Goal: Task Accomplishment & Management: Complete application form

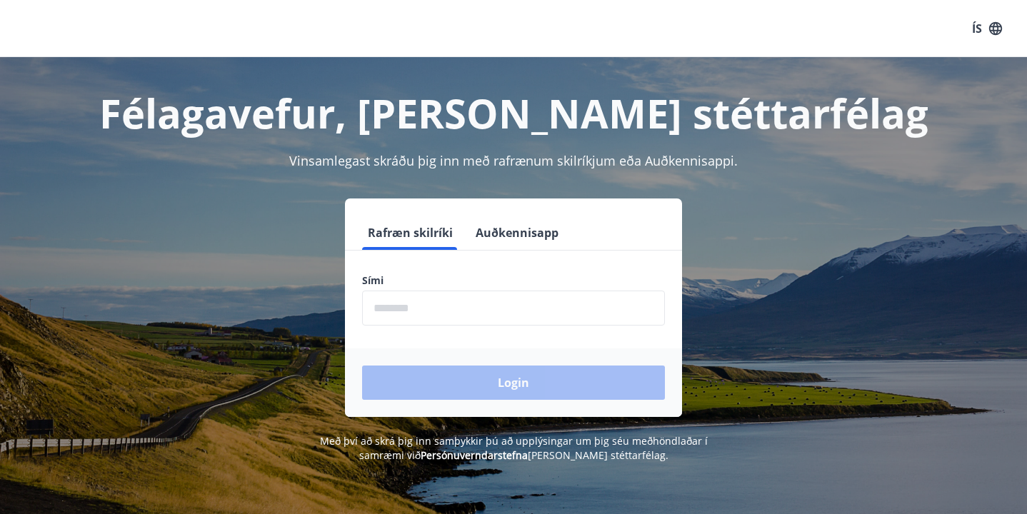
click at [518, 222] on button "Auðkennisapp" at bounding box center [517, 233] width 94 height 34
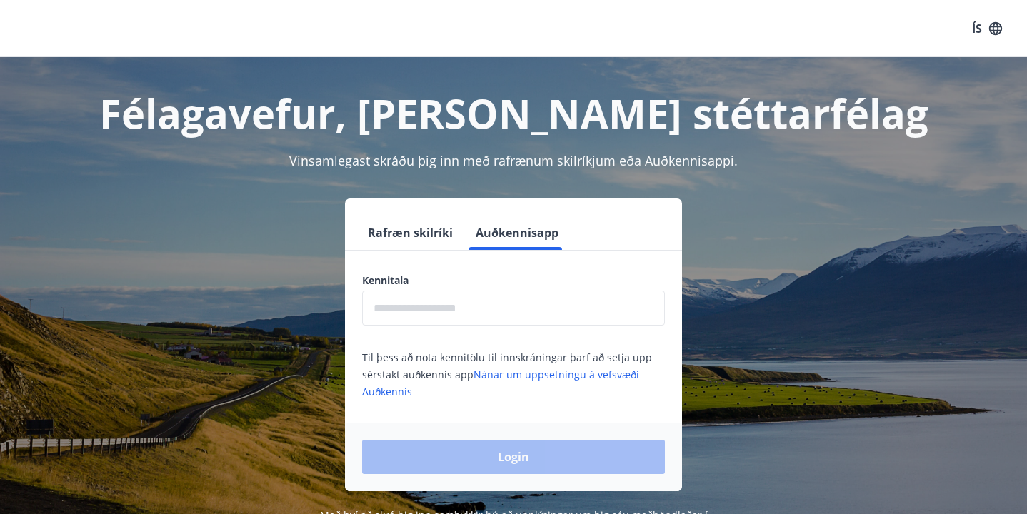
click at [467, 324] on input "text" at bounding box center [513, 308] width 303 height 35
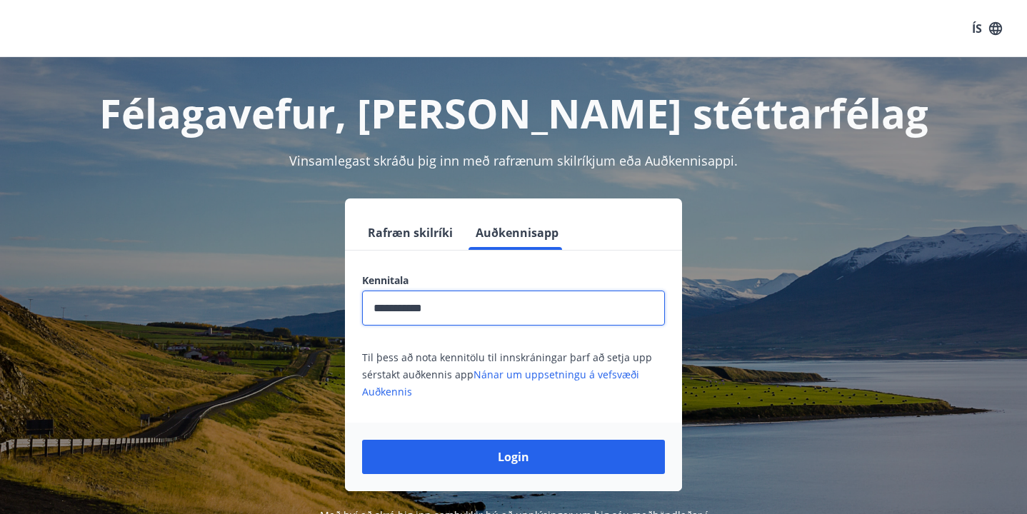
type input "**********"
click at [996, 26] on icon "button" at bounding box center [995, 29] width 16 height 16
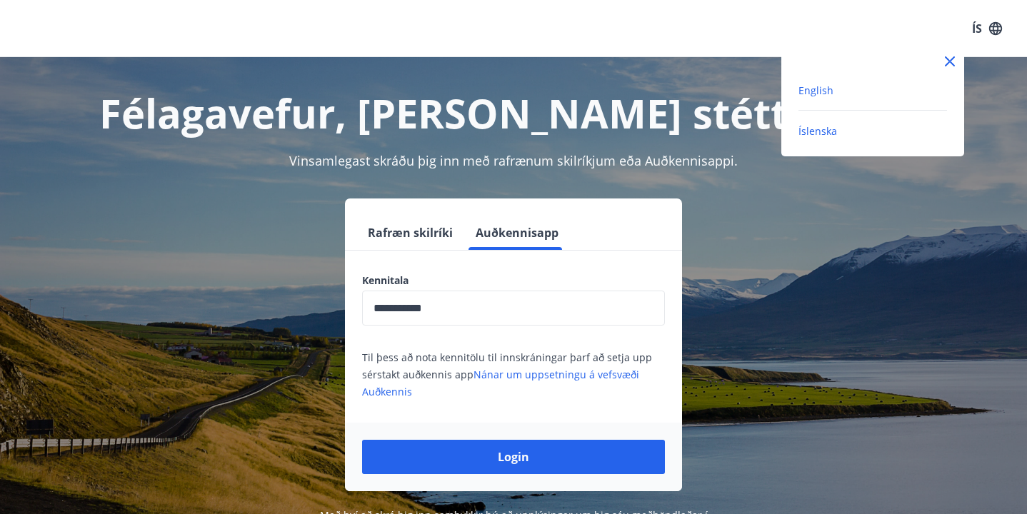
click at [820, 89] on span "English" at bounding box center [815, 91] width 35 height 14
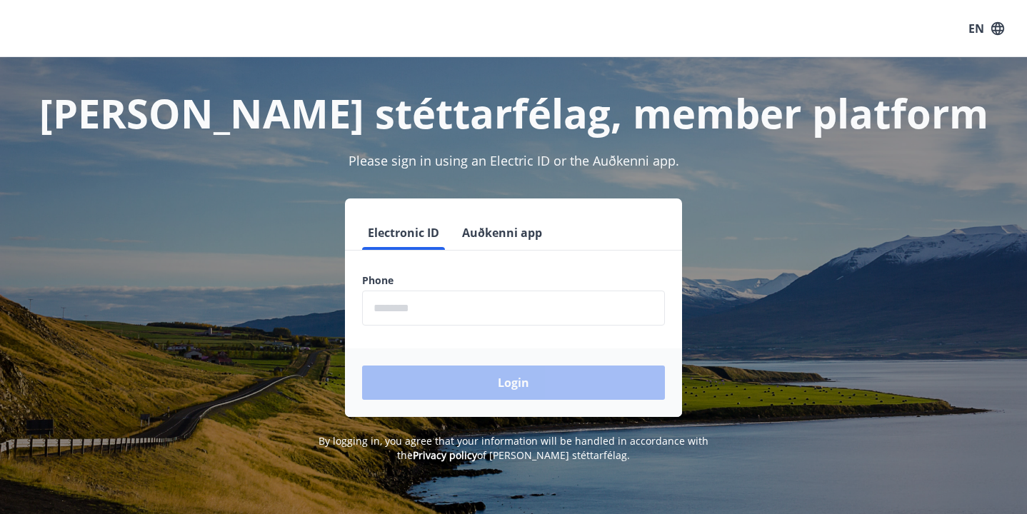
click at [470, 322] on input "phone" at bounding box center [513, 308] width 303 height 35
click at [515, 226] on button "Auðkenni app" at bounding box center [501, 233] width 91 height 34
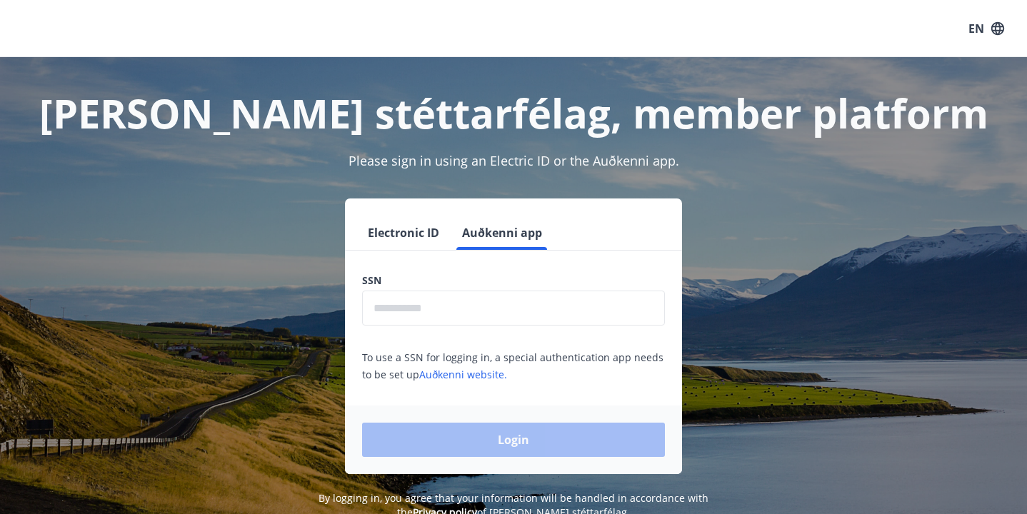
click at [473, 303] on input "text" at bounding box center [513, 308] width 303 height 35
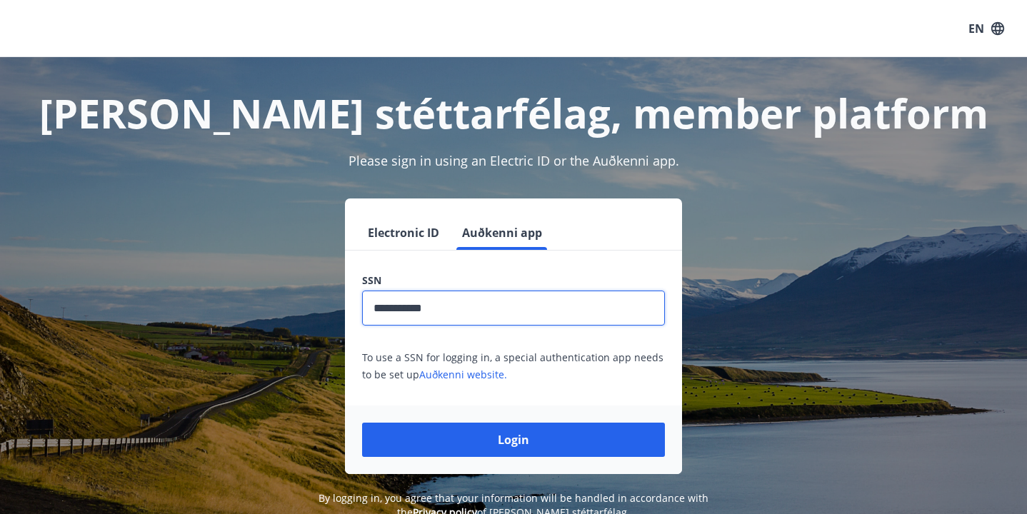
type input "**********"
click at [578, 278] on label "SSN" at bounding box center [513, 280] width 303 height 14
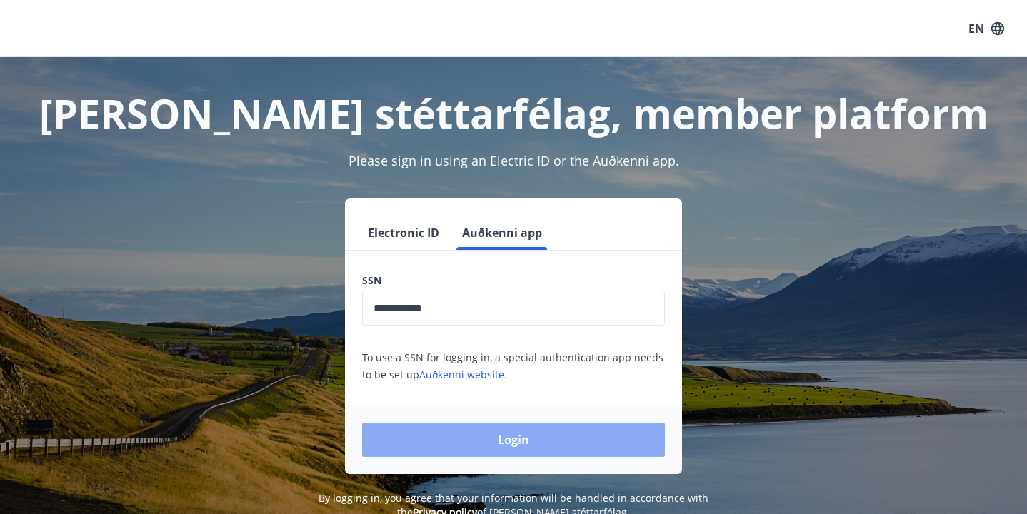
click at [498, 432] on button "Login" at bounding box center [513, 440] width 303 height 34
